Goal: Transaction & Acquisition: Obtain resource

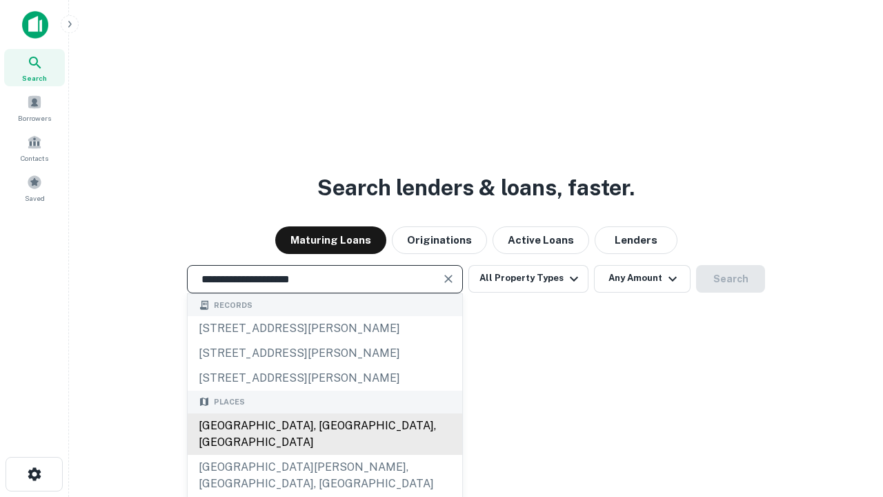
click at [324, 455] on div "[GEOGRAPHIC_DATA], [GEOGRAPHIC_DATA], [GEOGRAPHIC_DATA]" at bounding box center [325, 433] width 275 height 41
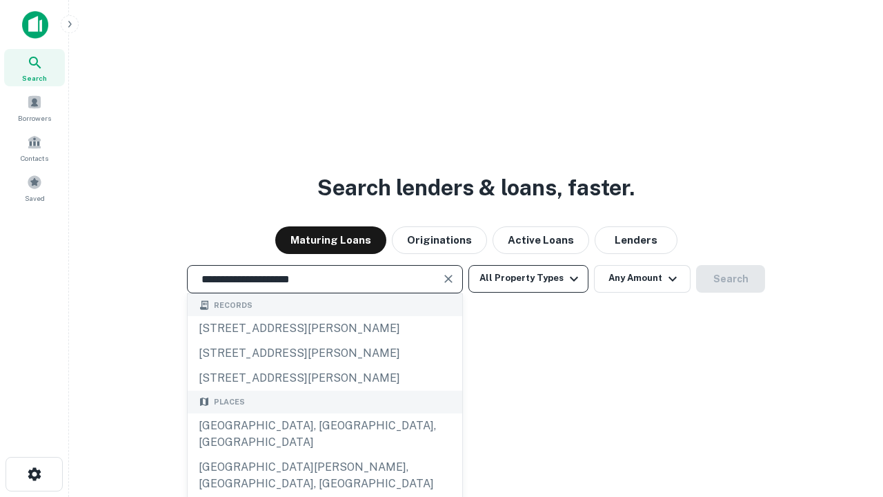
click at [529, 278] on button "All Property Types" at bounding box center [528, 279] width 120 height 28
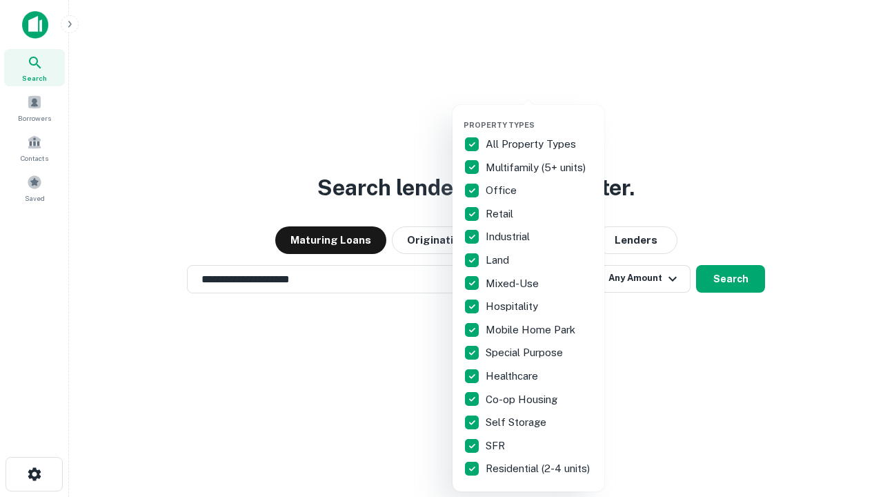
type input "**********"
click at [540, 116] on button "button" at bounding box center [540, 116] width 152 height 1
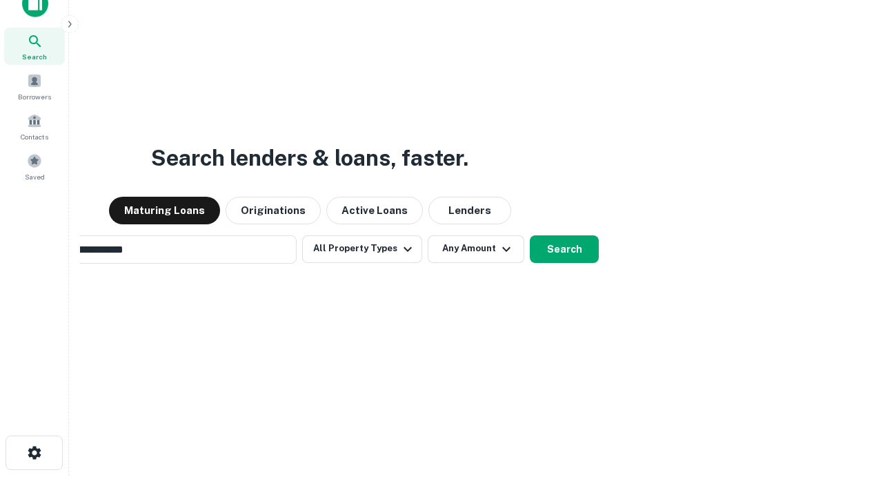
scroll to position [22, 0]
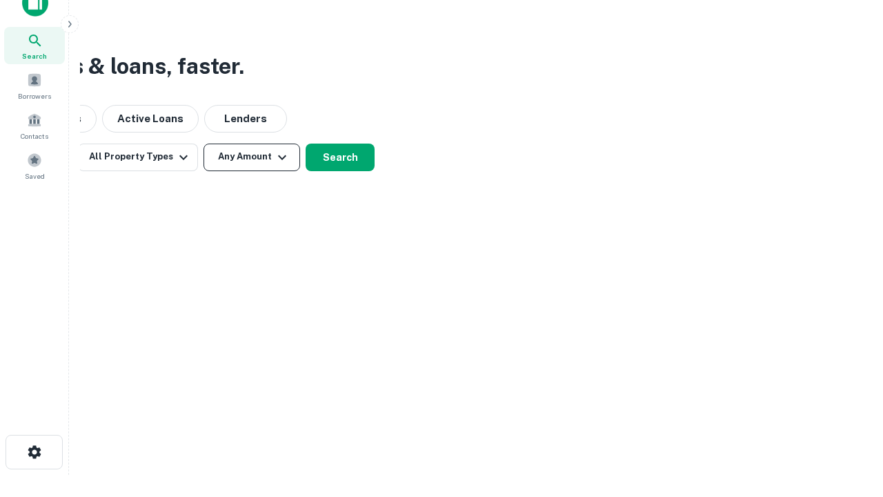
click at [252, 157] on button "Any Amount" at bounding box center [252, 158] width 97 height 28
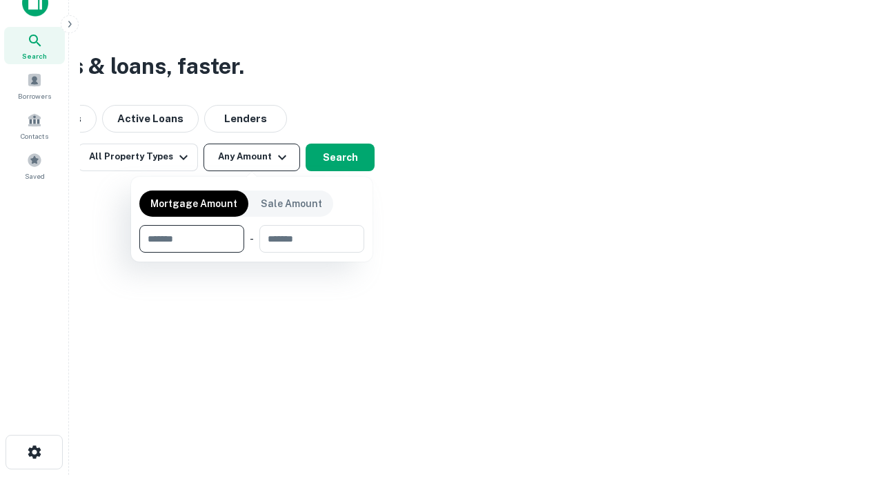
type input "*******"
click at [252, 253] on button "button" at bounding box center [251, 253] width 225 height 1
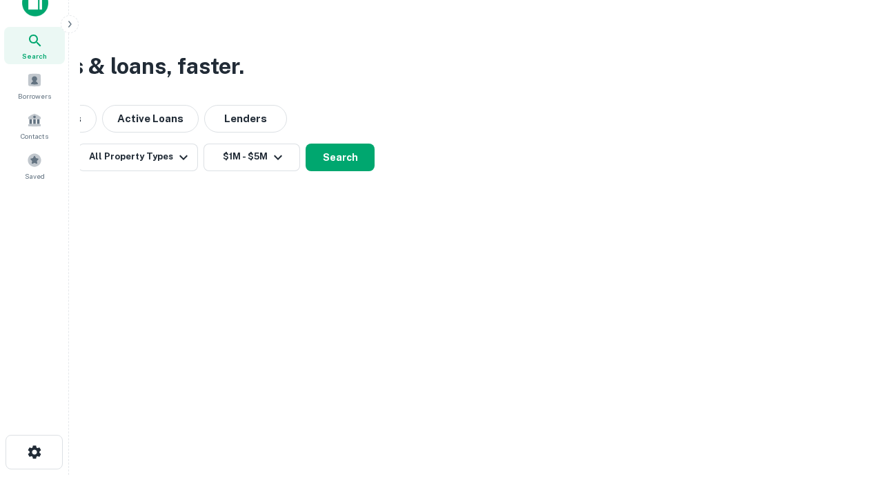
scroll to position [21, 0]
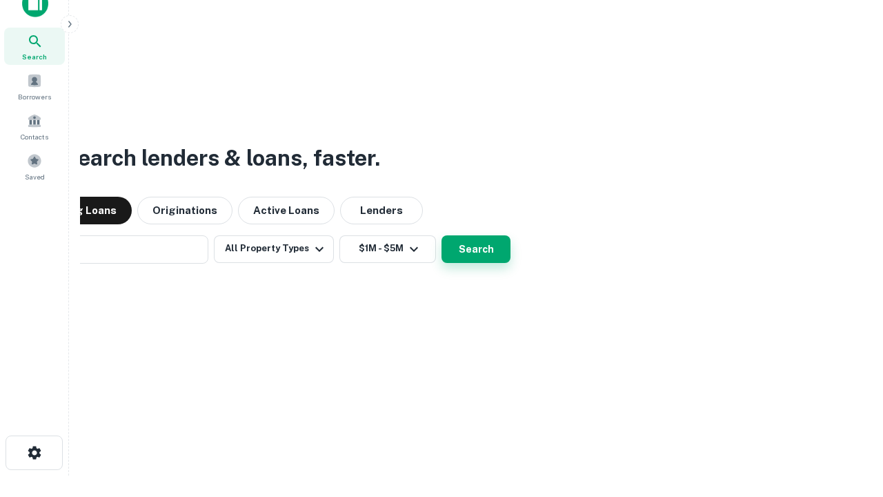
click at [442, 235] on button "Search" at bounding box center [476, 249] width 69 height 28
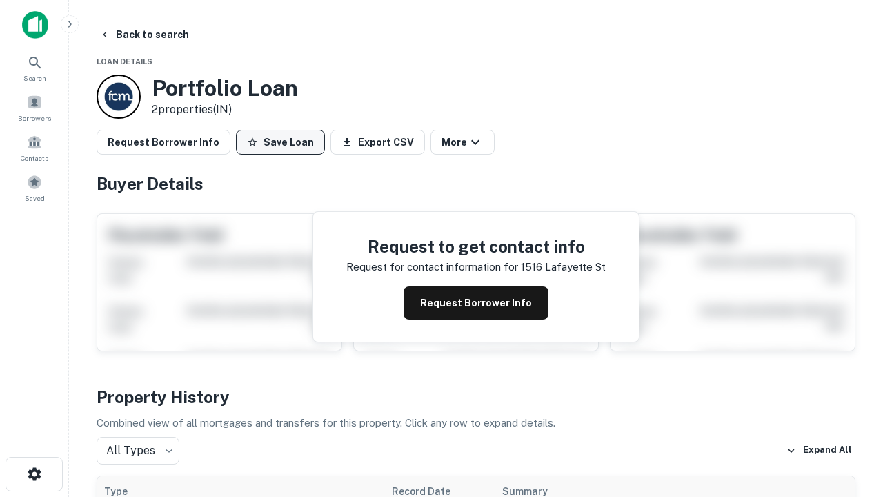
click at [280, 142] on button "Save Loan" at bounding box center [280, 142] width 89 height 25
